Goal: Transaction & Acquisition: Purchase product/service

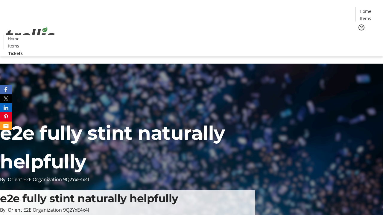
click at [360, 35] on span "Tickets" at bounding box center [367, 38] width 14 height 6
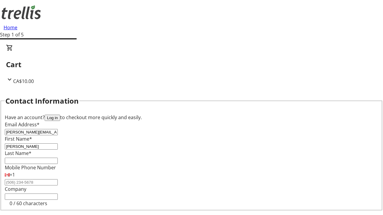
type input "[PERSON_NAME]"
type input "Roob"
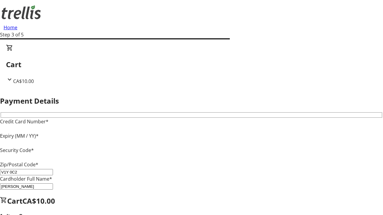
type input "V1Y 0C2"
